Goal: Find specific page/section: Find specific page/section

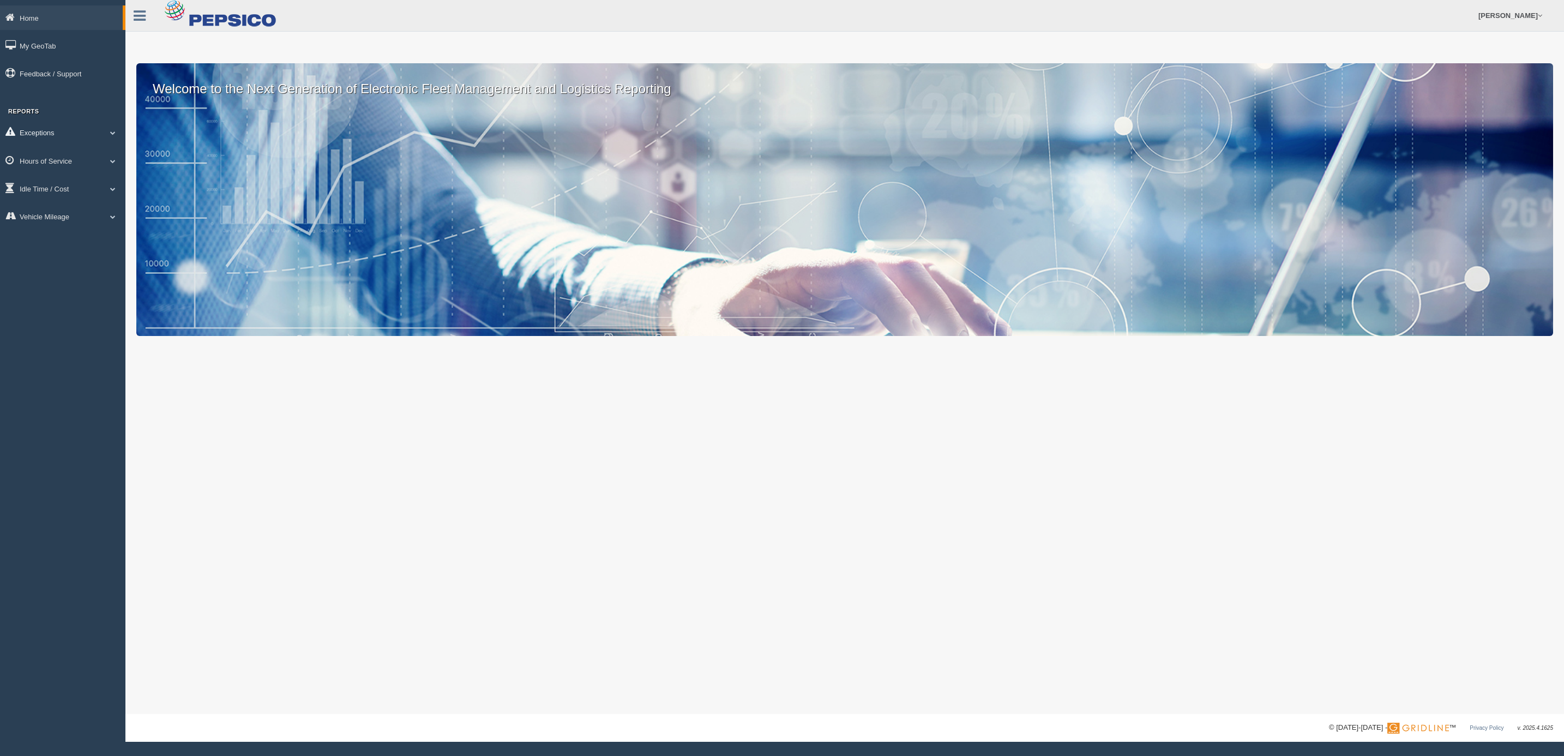
click at [88, 133] on link "Exceptions" at bounding box center [62, 132] width 125 height 25
click at [100, 234] on link "Hours of Service" at bounding box center [62, 238] width 125 height 25
click at [73, 228] on link "HOS Violations" at bounding box center [71, 225] width 103 height 20
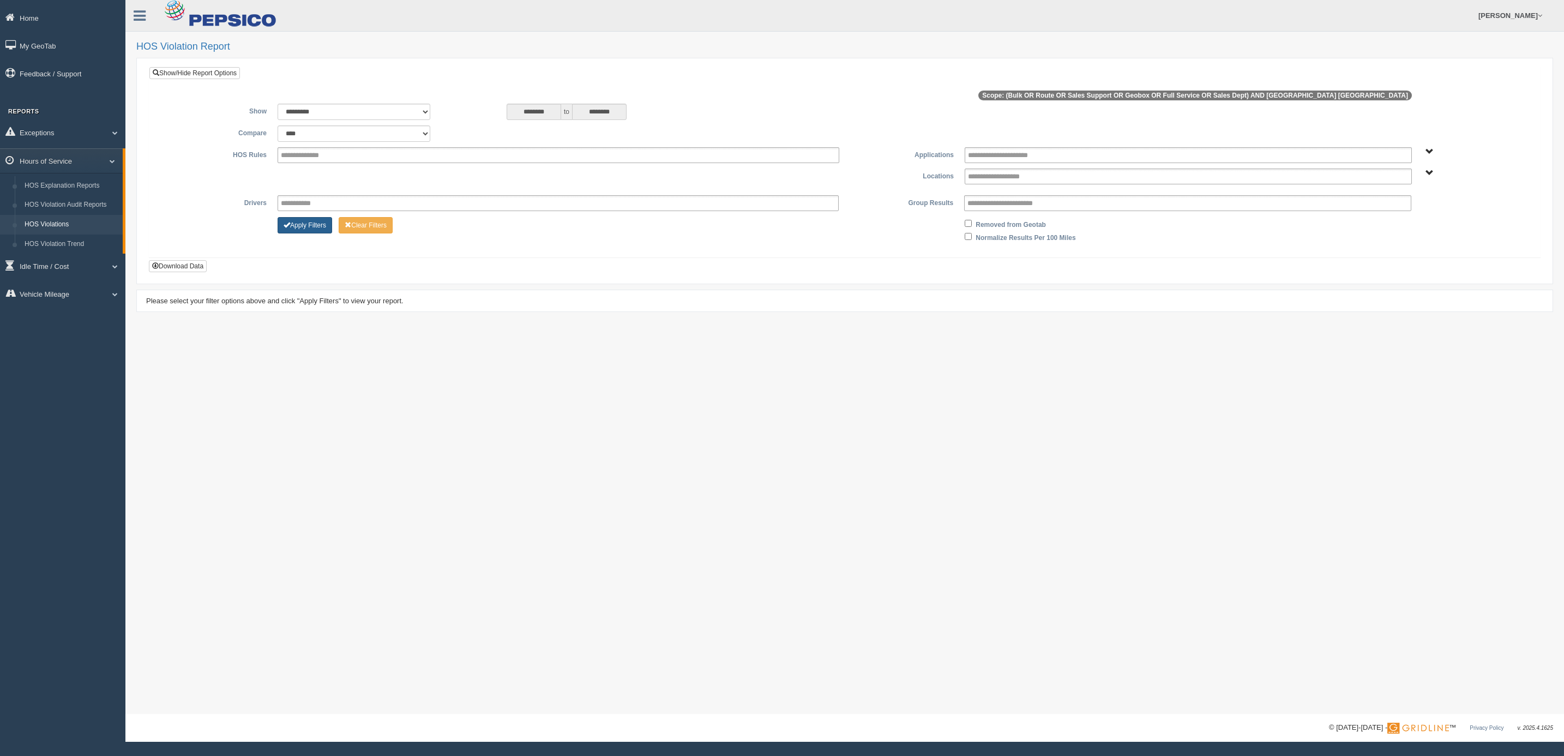
click at [305, 233] on button "Apply Filters" at bounding box center [305, 225] width 55 height 16
